Goal: Check status: Check status

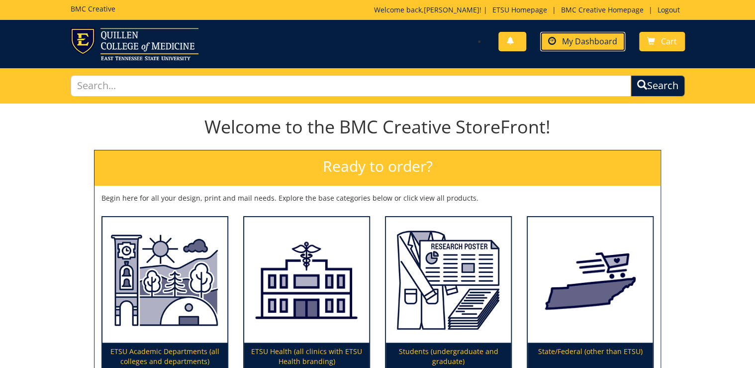
click at [591, 47] on link "My Dashboard" at bounding box center [582, 41] width 85 height 19
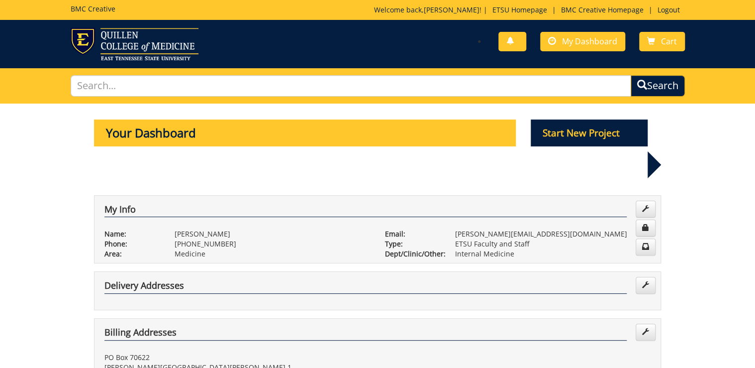
scroll to position [239, 0]
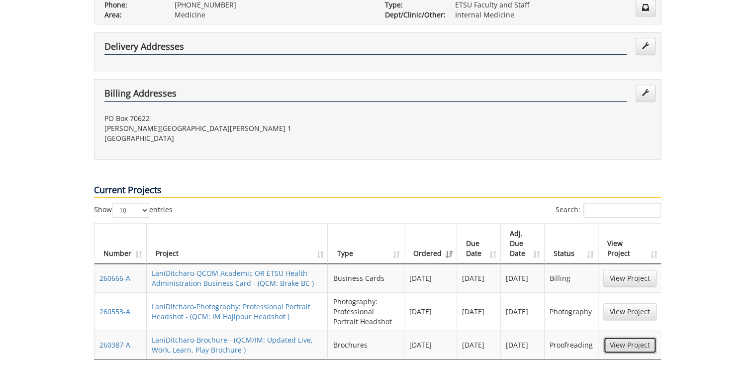
click at [644, 336] on link "View Project" at bounding box center [629, 344] width 53 height 17
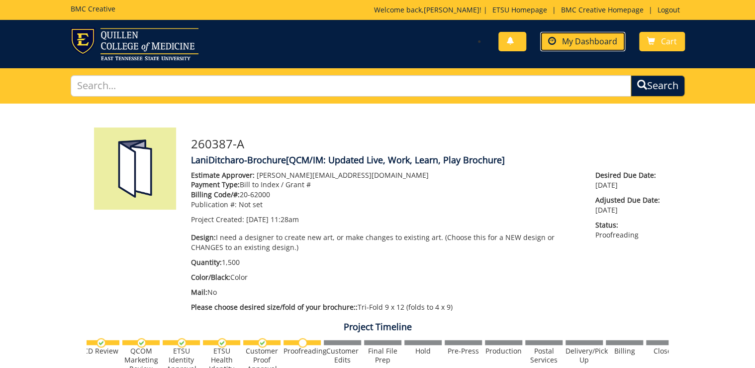
click at [584, 43] on span "My Dashboard" at bounding box center [589, 41] width 55 height 11
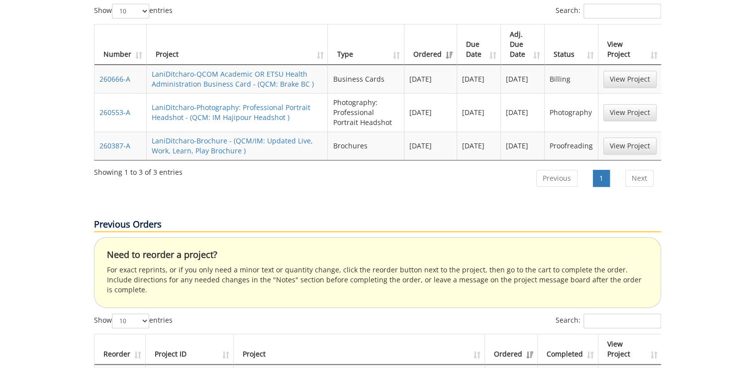
scroll to position [358, 0]
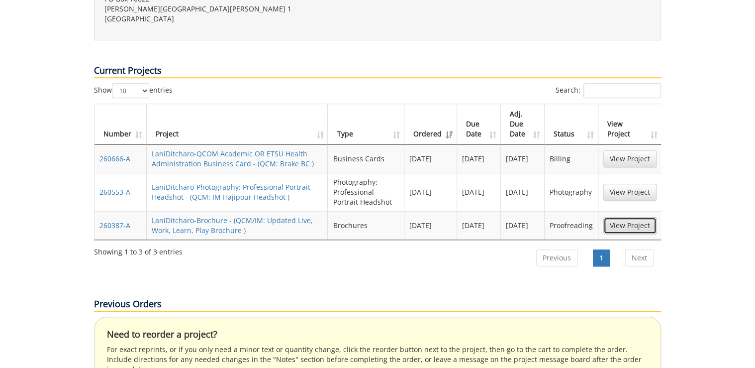
click at [635, 217] on link "View Project" at bounding box center [629, 225] width 53 height 17
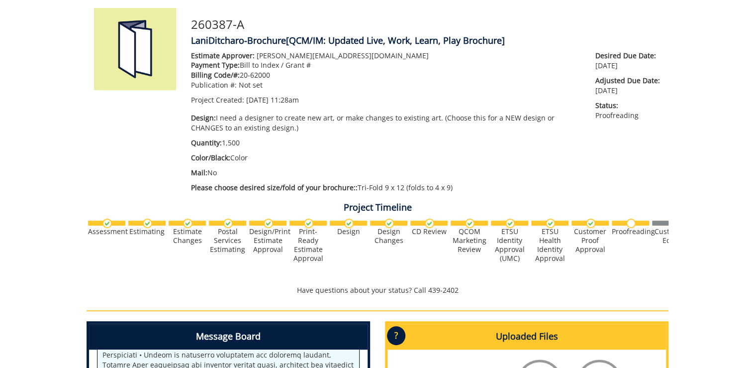
scroll to position [80, 0]
